Goal: Task Accomplishment & Management: Manage account settings

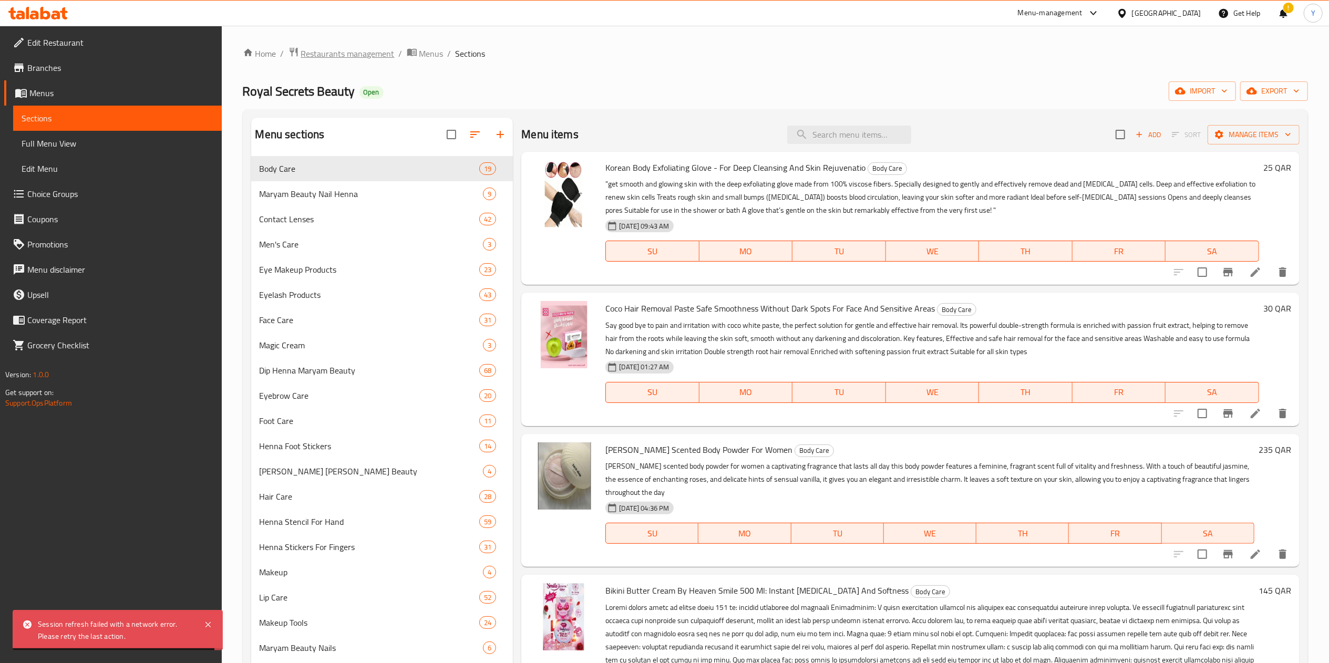
click at [375, 60] on span "Restaurants management" at bounding box center [348, 53] width 94 height 13
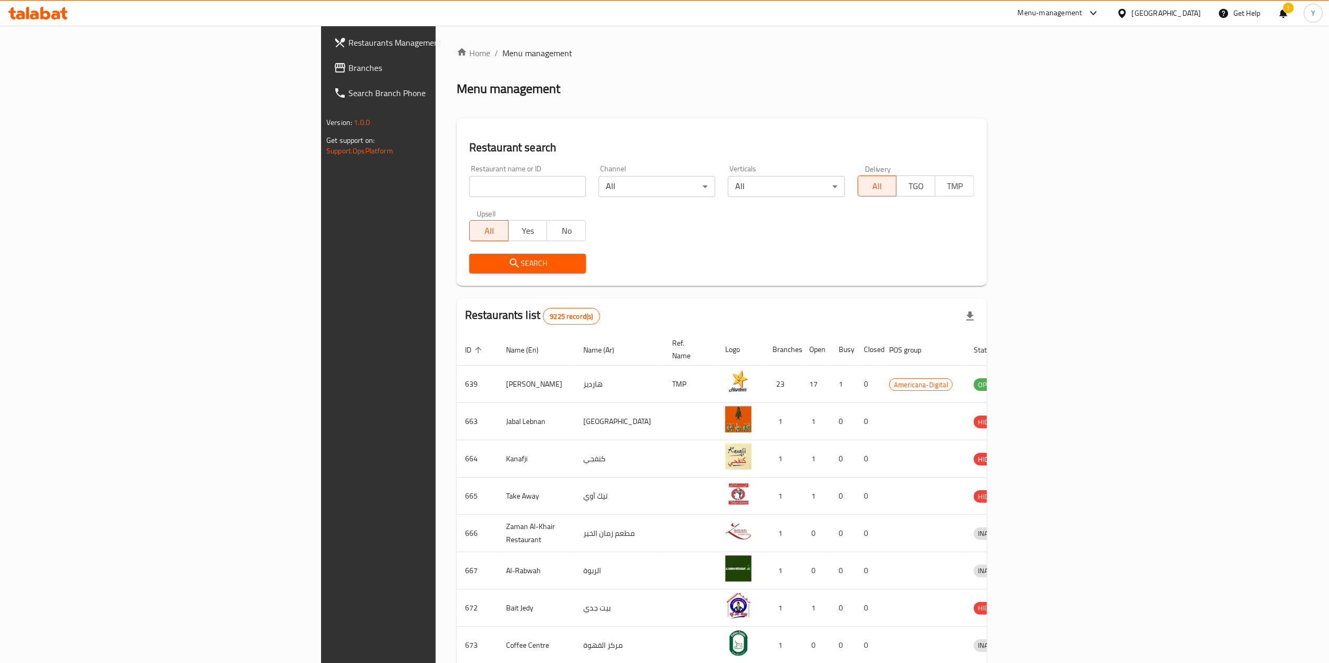
click at [457, 188] on div "Home / Menu management Menu management Restaurant search Restaurant name or ID …" at bounding box center [722, 411] width 530 height 728
click at [469, 188] on input "search" at bounding box center [527, 186] width 117 height 21
type input "Gold Gourmet"
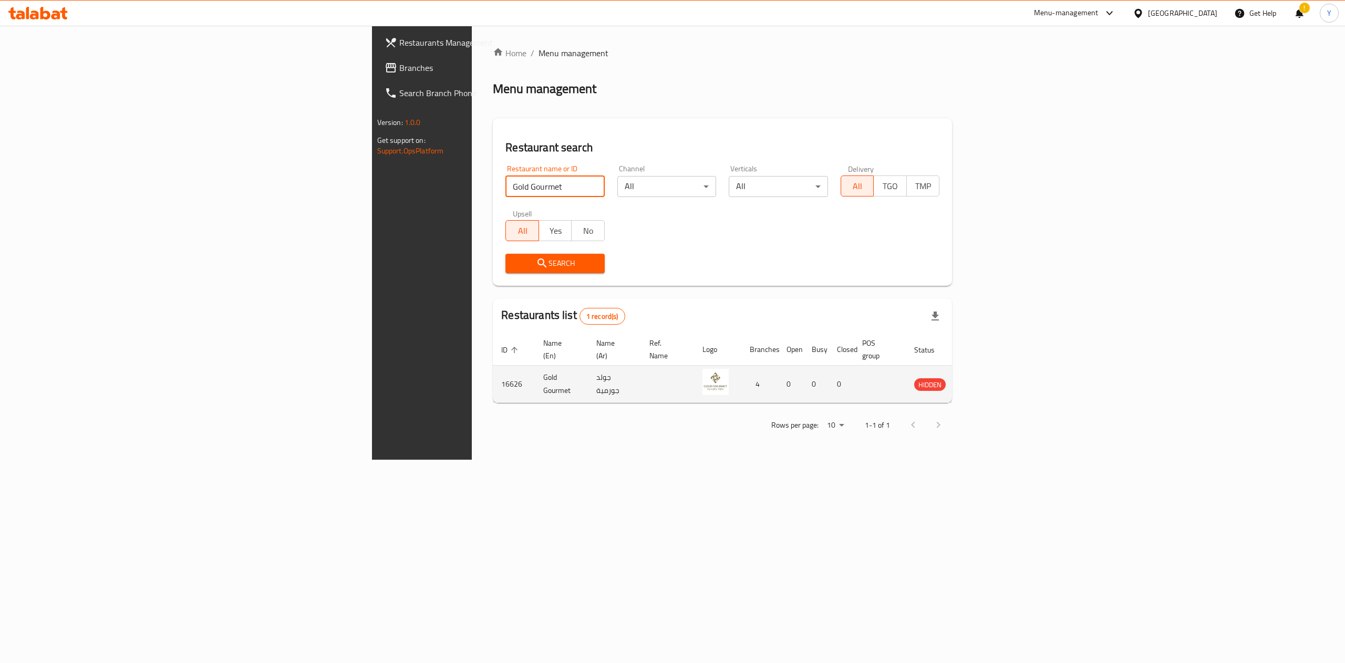
click at [997, 382] on td "enhanced table" at bounding box center [979, 384] width 36 height 37
click at [982, 378] on icon "enhanced table" at bounding box center [976, 384] width 13 height 13
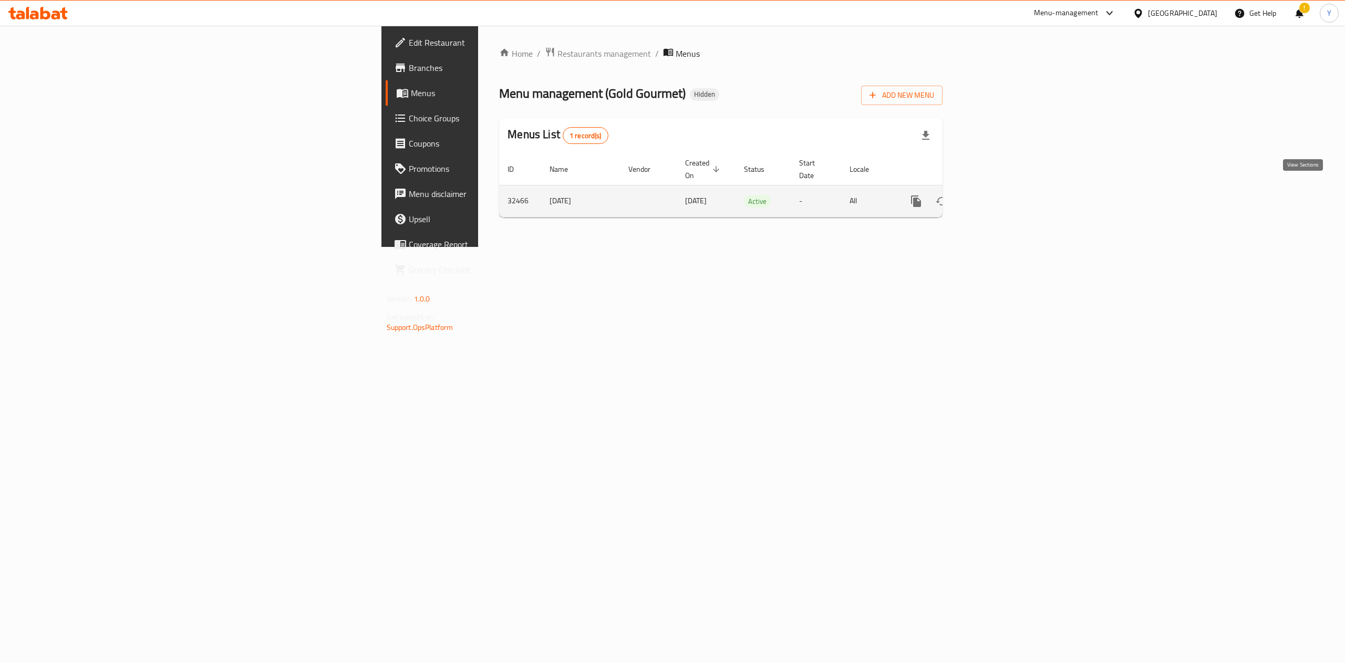
click at [997, 197] on icon "enhanced table" at bounding box center [991, 201] width 9 height 9
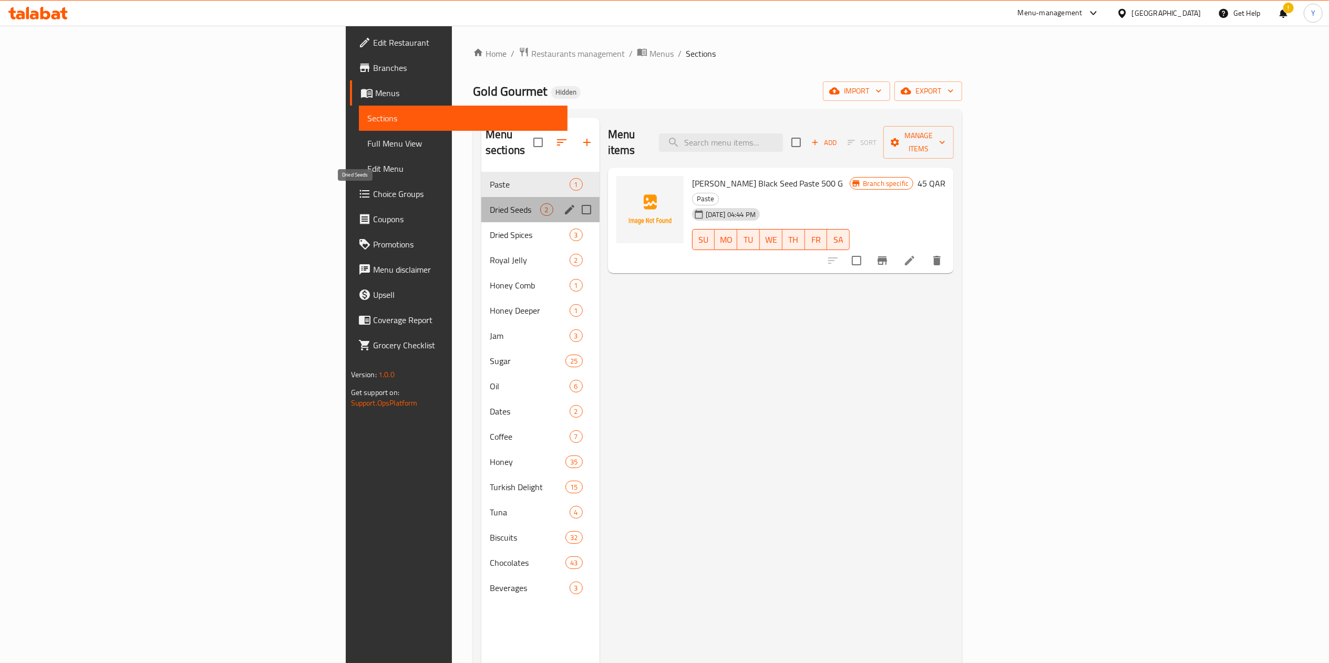
click at [490, 203] on span "Dried Seeds" at bounding box center [515, 209] width 50 height 13
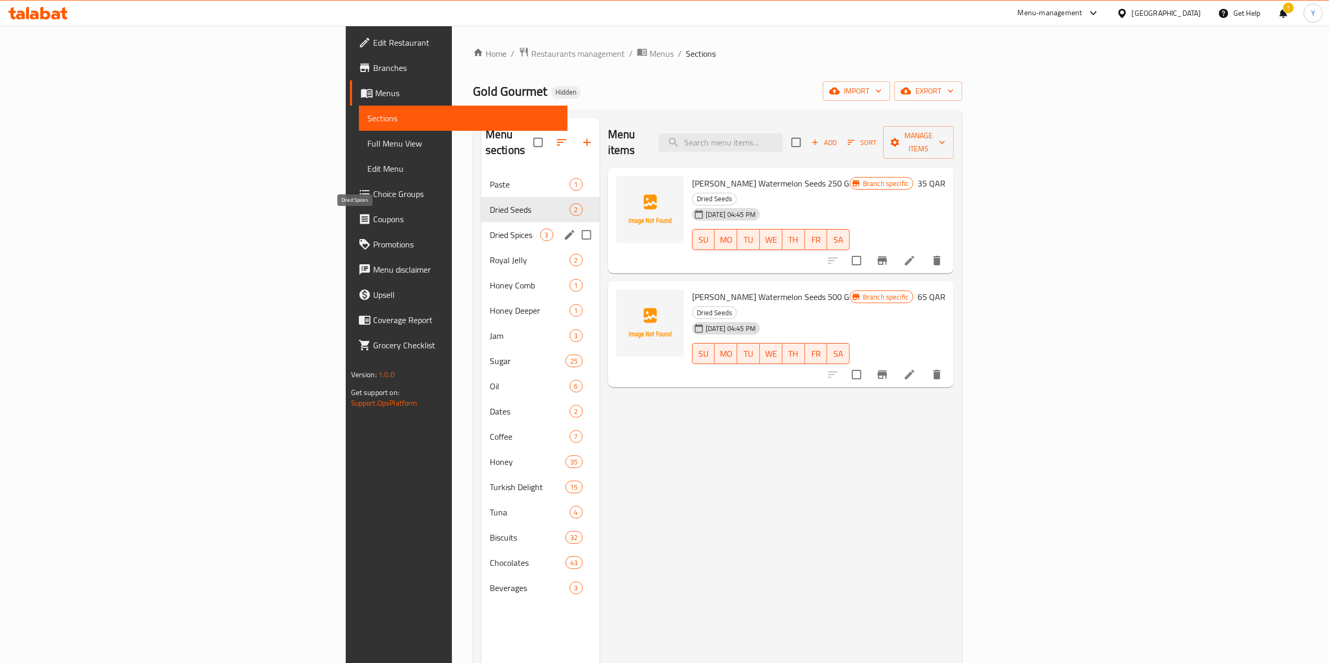
click at [490, 229] on span "Dried Spices" at bounding box center [515, 235] width 50 height 13
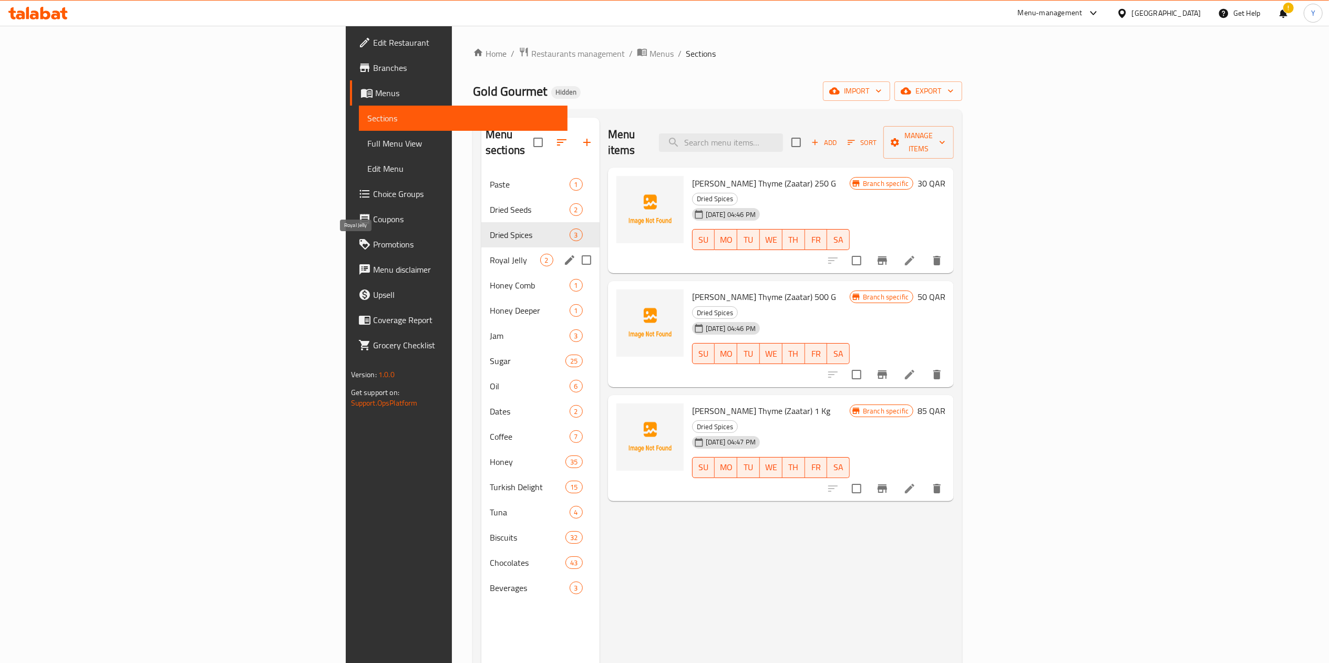
click at [490, 254] on span "Royal Jelly" at bounding box center [515, 260] width 50 height 13
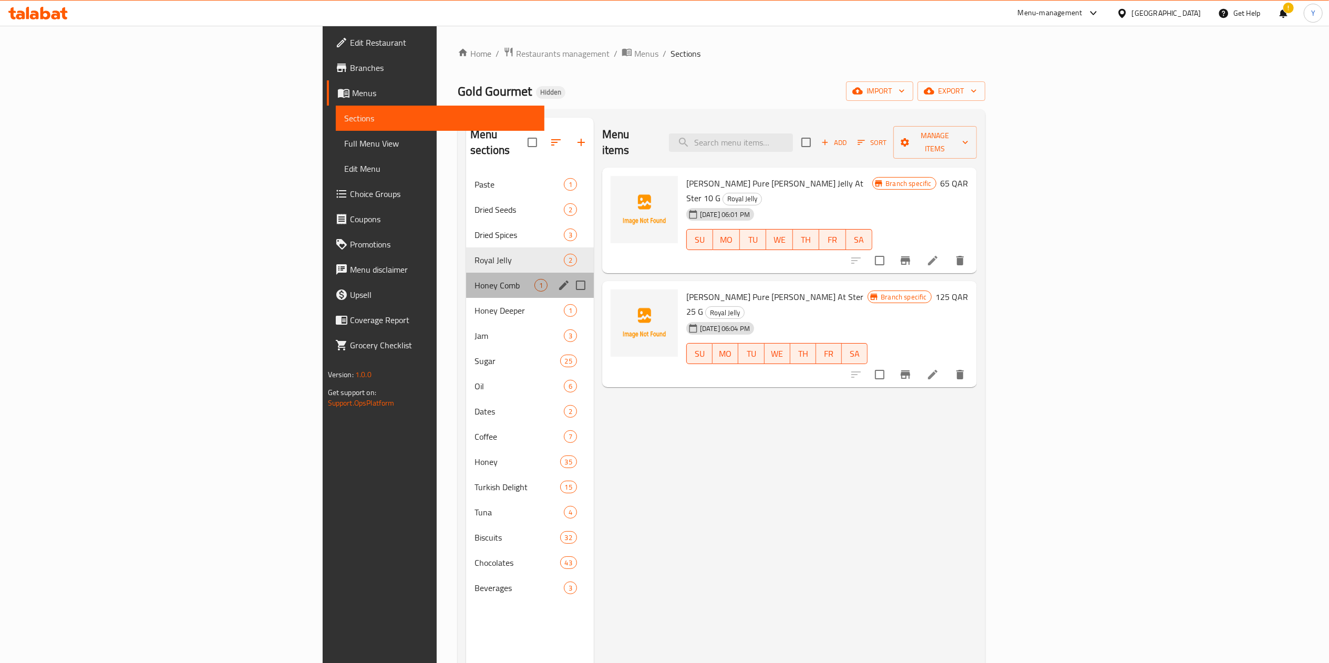
click at [466, 273] on div "Honey Comb 1" at bounding box center [530, 285] width 128 height 25
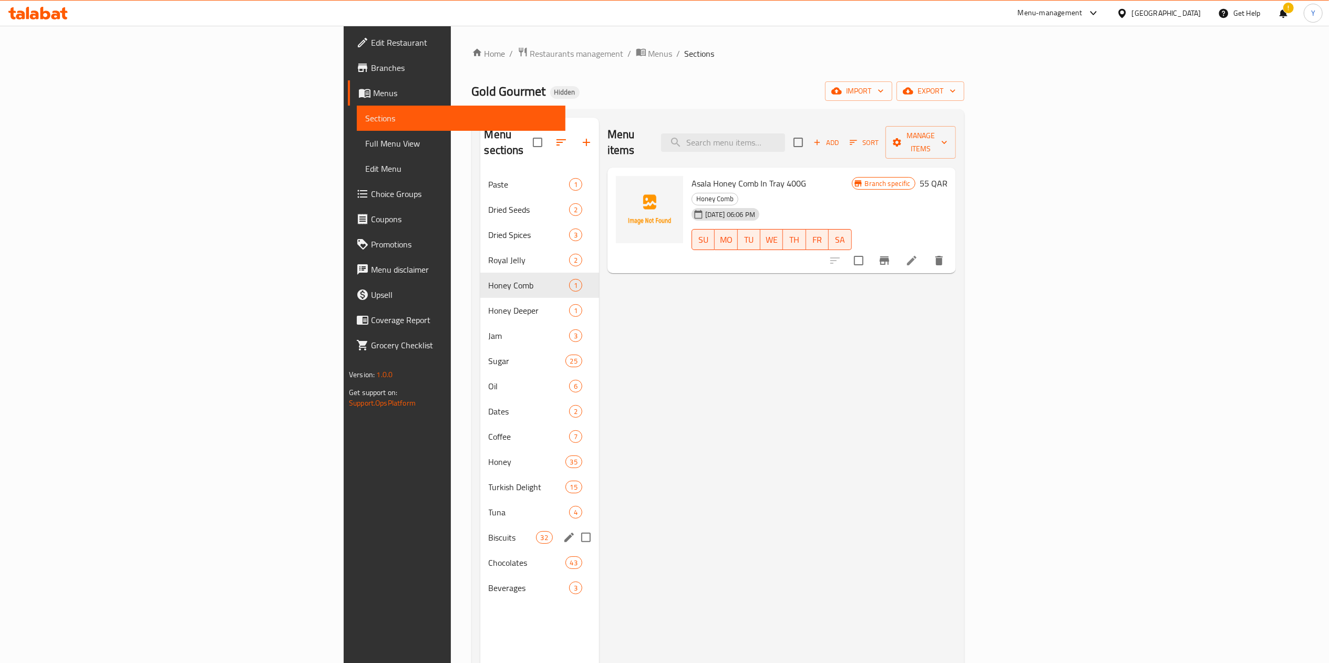
click at [489, 531] on span "Biscuits" at bounding box center [512, 537] width 47 height 13
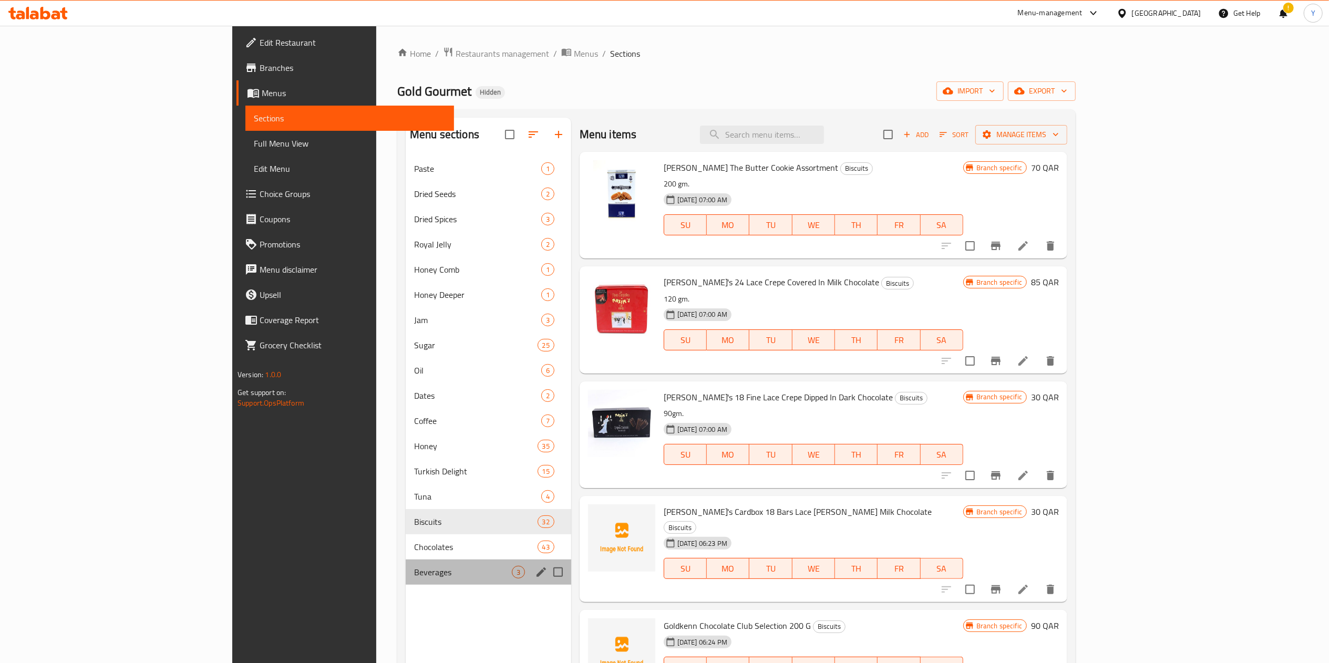
click at [406, 564] on div "Beverages 3" at bounding box center [489, 572] width 166 height 25
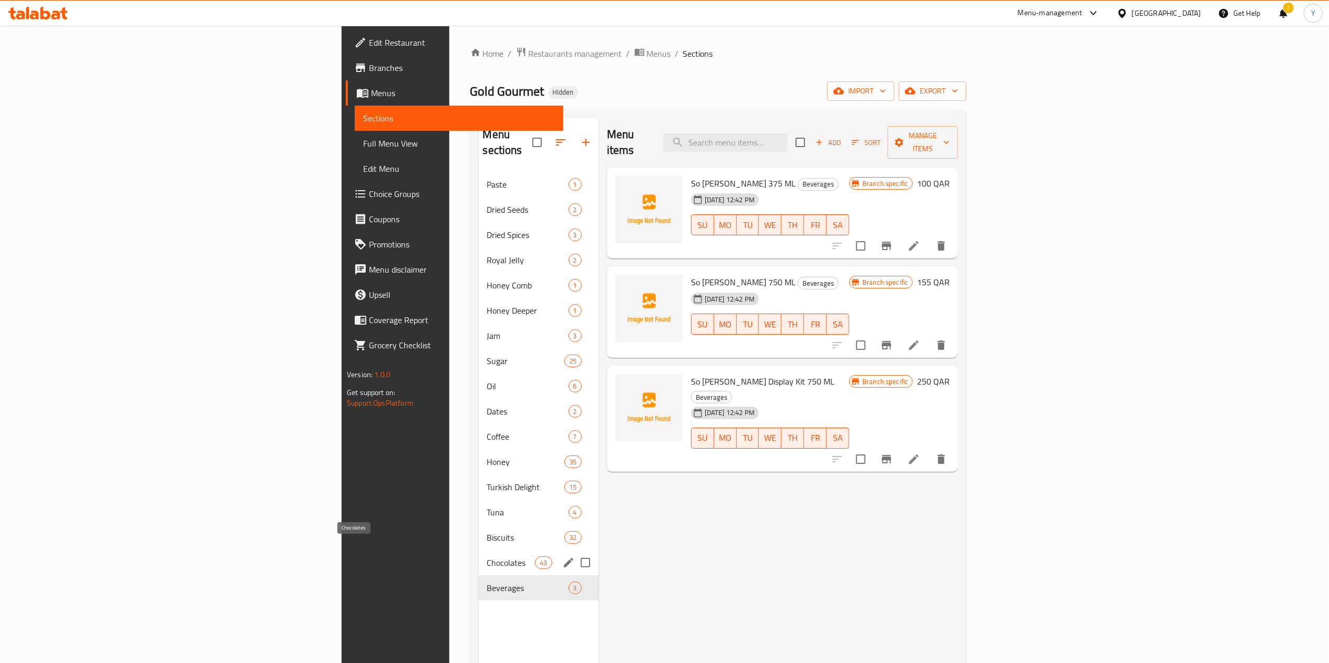
click at [487, 556] on span "Chocolates" at bounding box center [511, 562] width 48 height 13
